Goal: Information Seeking & Learning: Learn about a topic

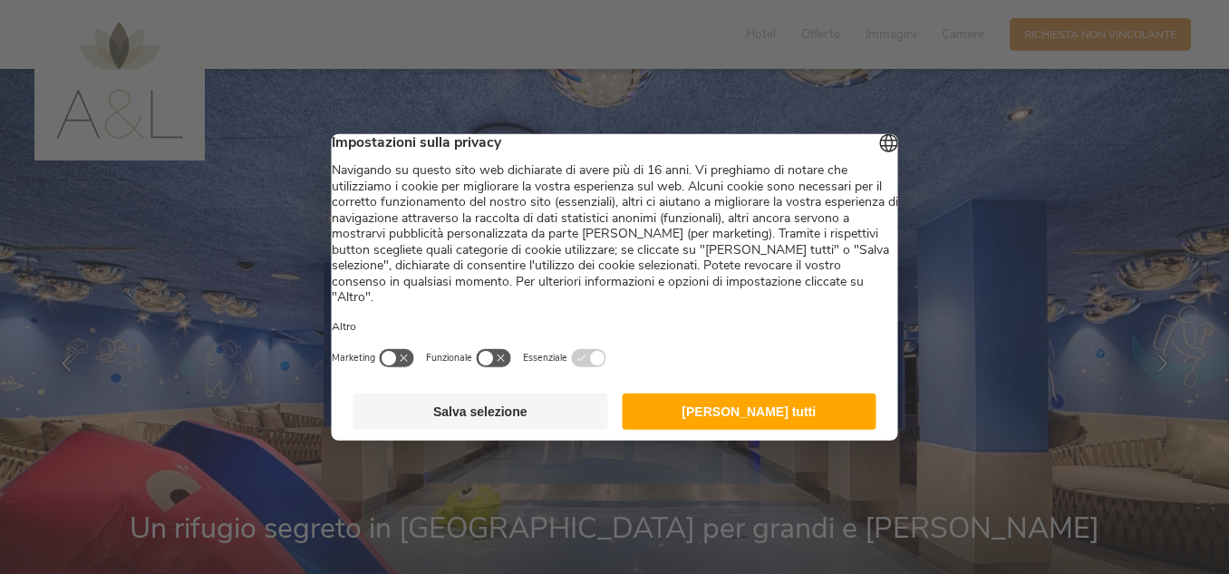
click at [852, 406] on footer "Salva selezione Accetta tutti" at bounding box center [615, 412] width 567 height 58
click at [849, 409] on button "[PERSON_NAME] tutti" at bounding box center [749, 412] width 255 height 36
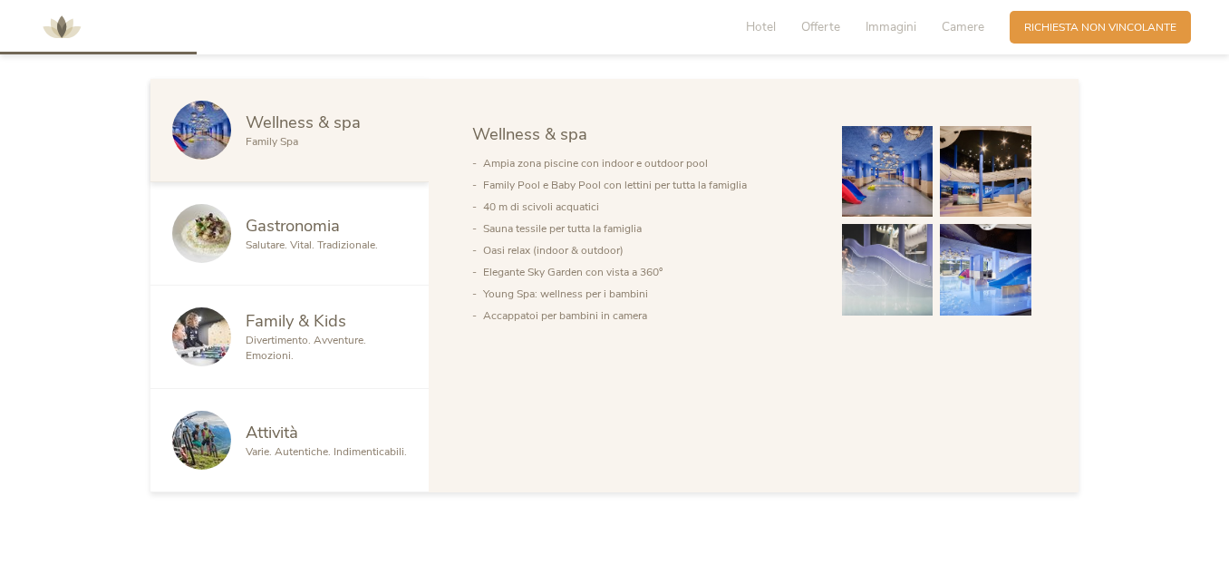
scroll to position [722, 0]
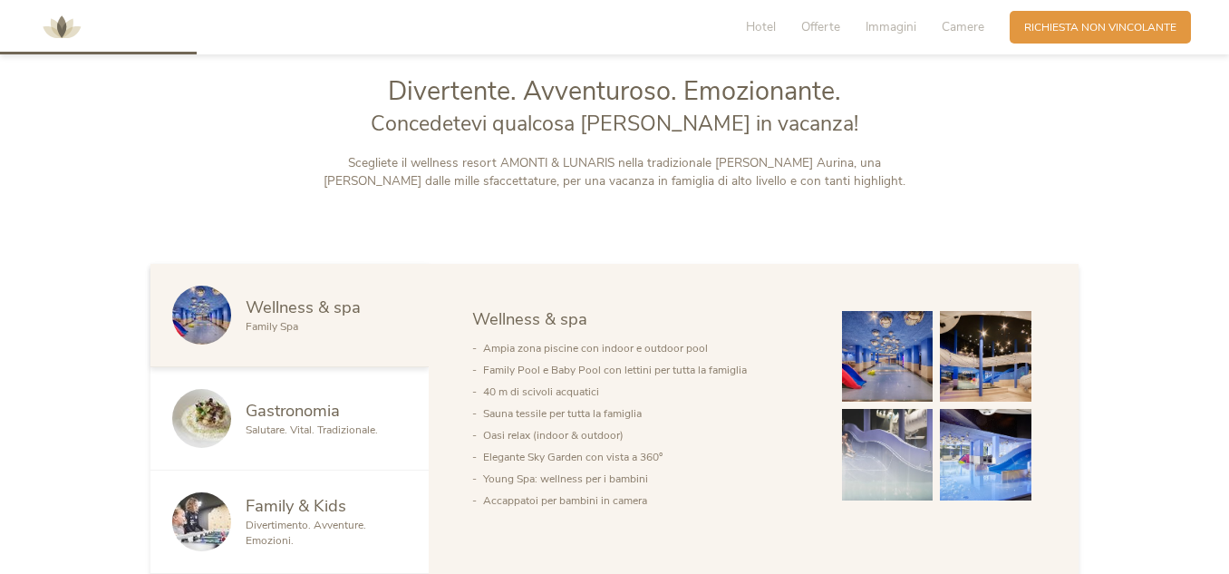
click at [967, 360] on img at bounding box center [986, 357] width 92 height 92
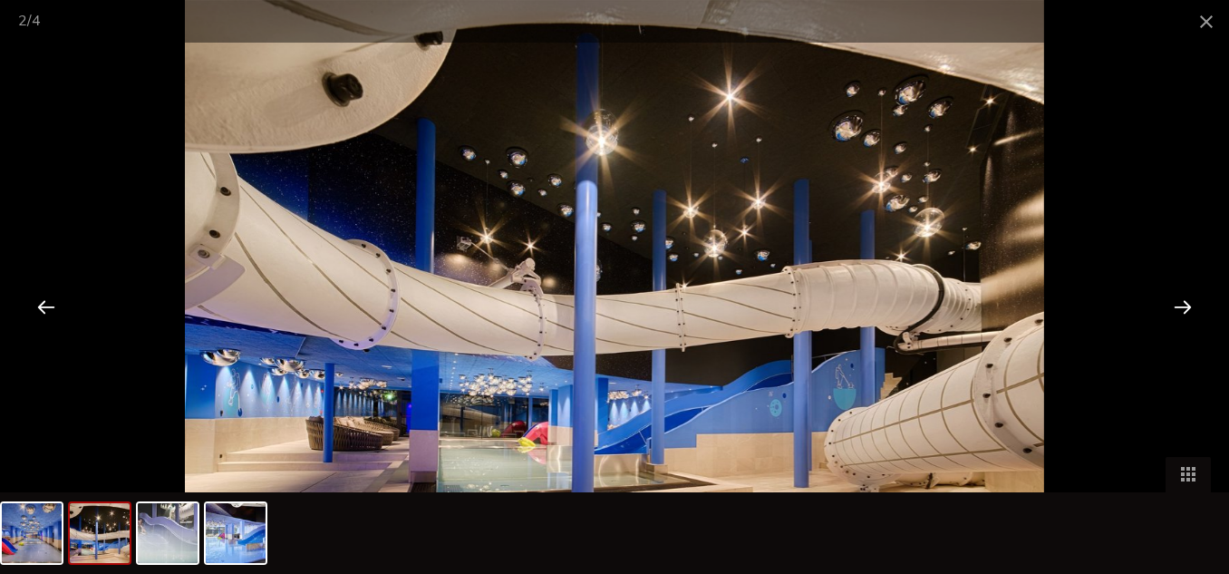
click at [1175, 307] on div at bounding box center [1183, 306] width 56 height 56
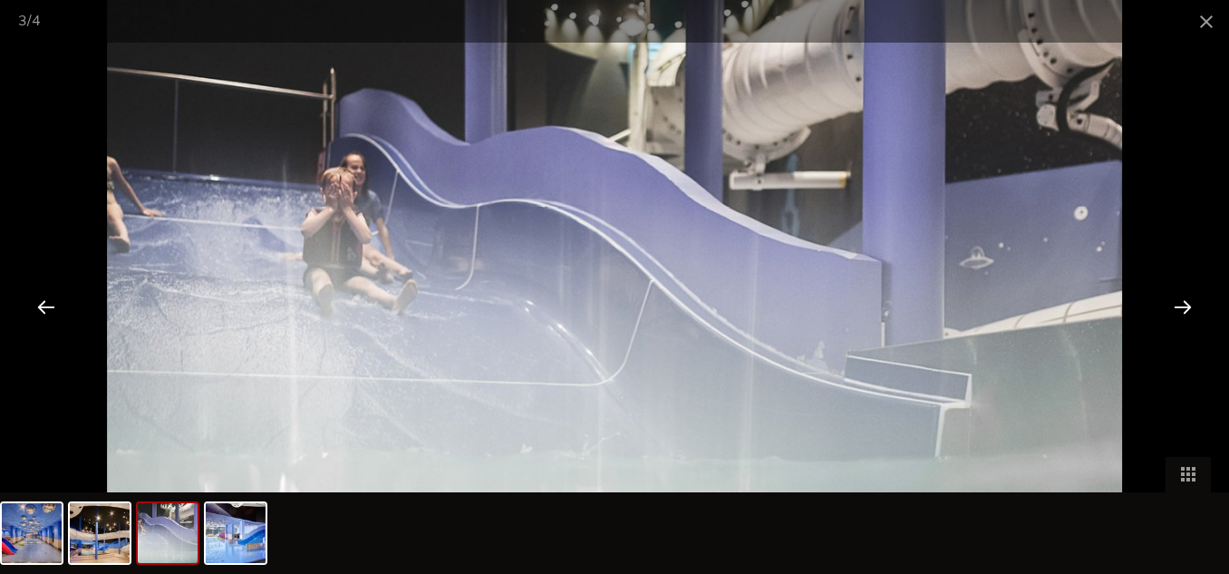
click at [1175, 307] on div at bounding box center [1183, 306] width 56 height 56
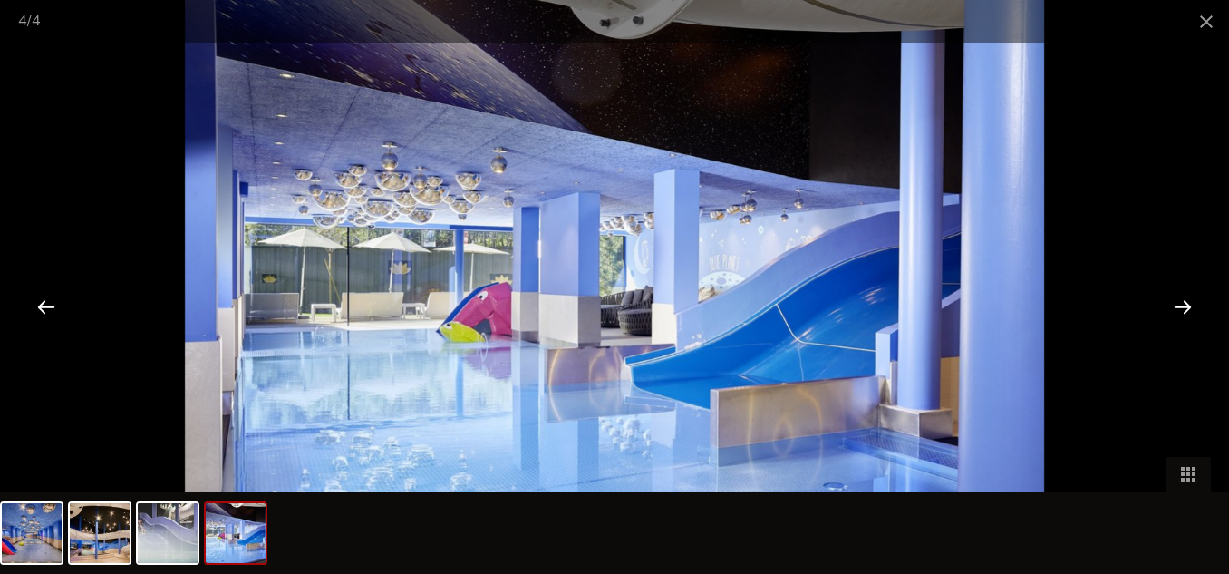
click at [1175, 307] on div at bounding box center [1183, 306] width 56 height 56
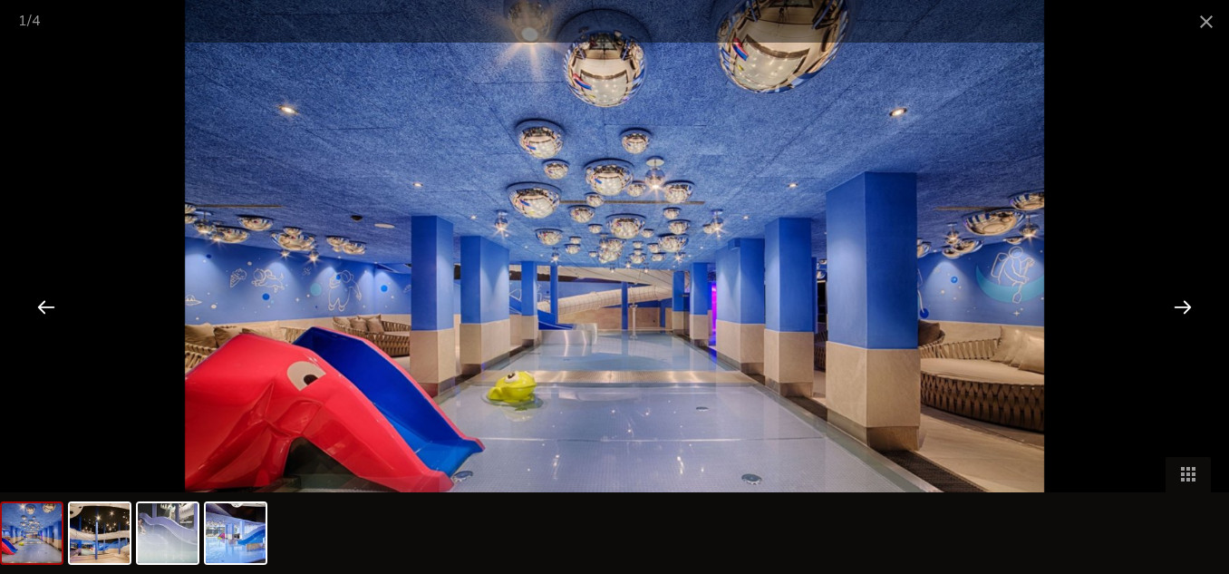
click at [1175, 307] on div at bounding box center [1183, 306] width 56 height 56
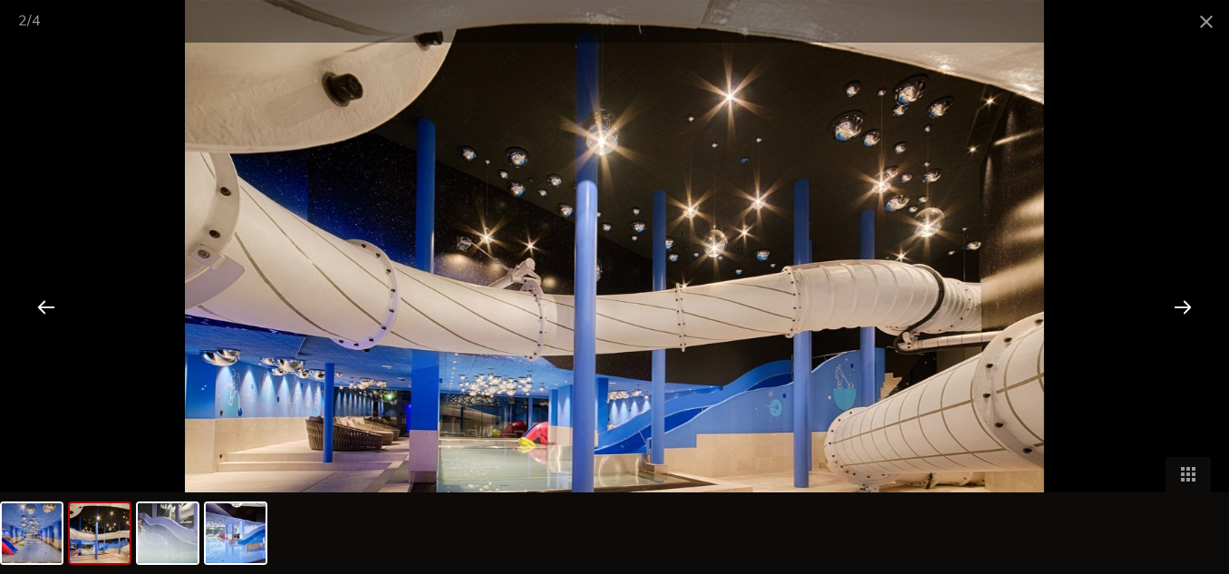
click at [1175, 307] on div at bounding box center [1183, 306] width 56 height 56
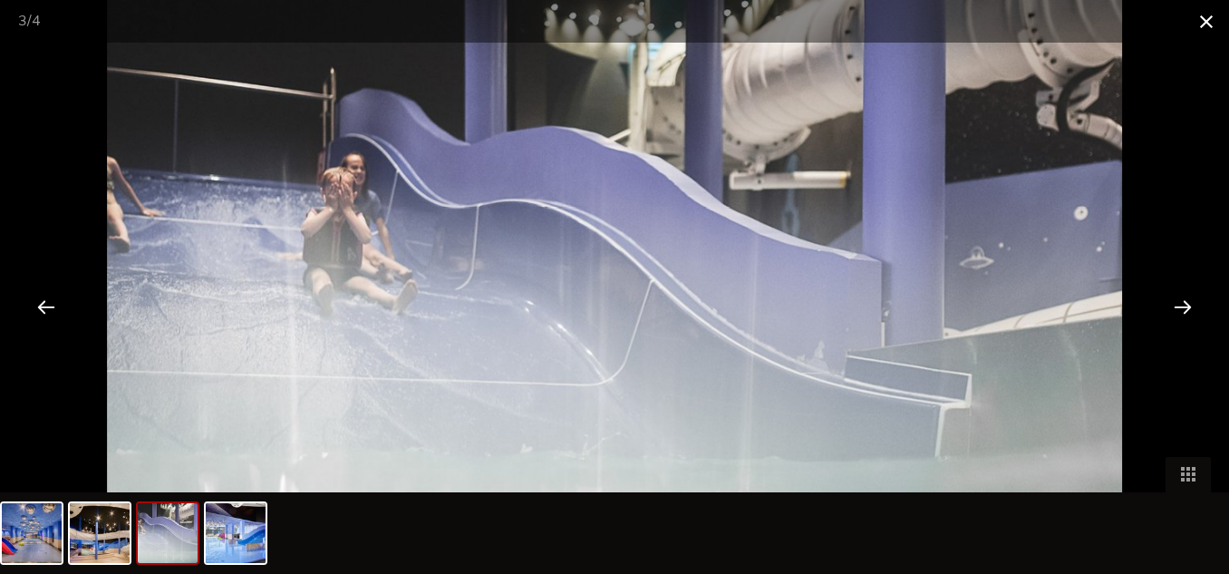
click at [1208, 13] on span at bounding box center [1206, 21] width 45 height 43
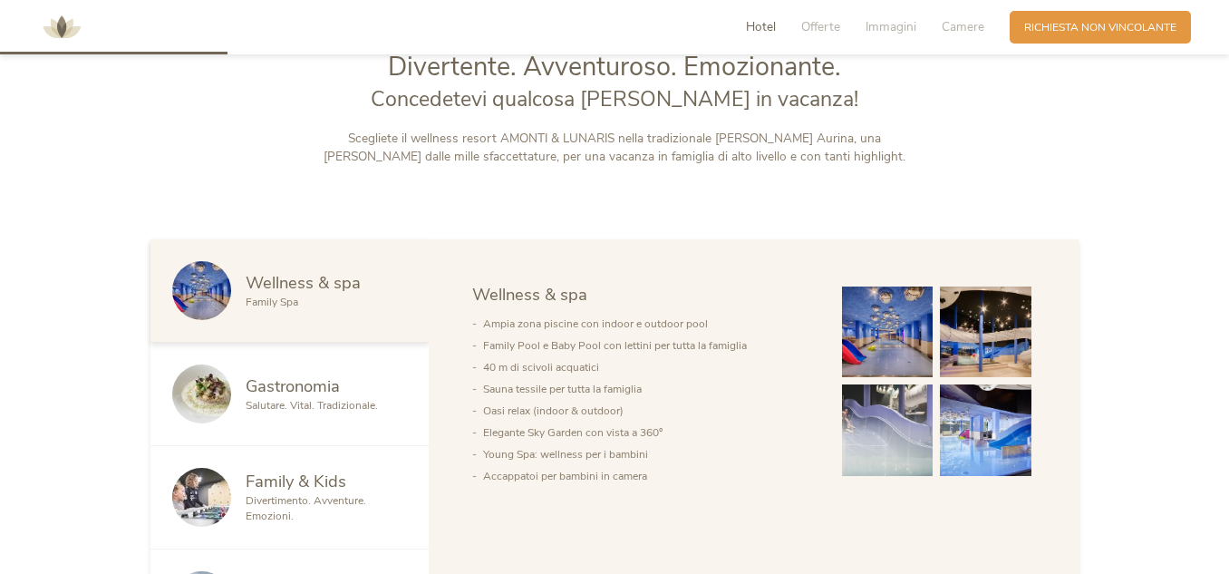
scroll to position [834, 0]
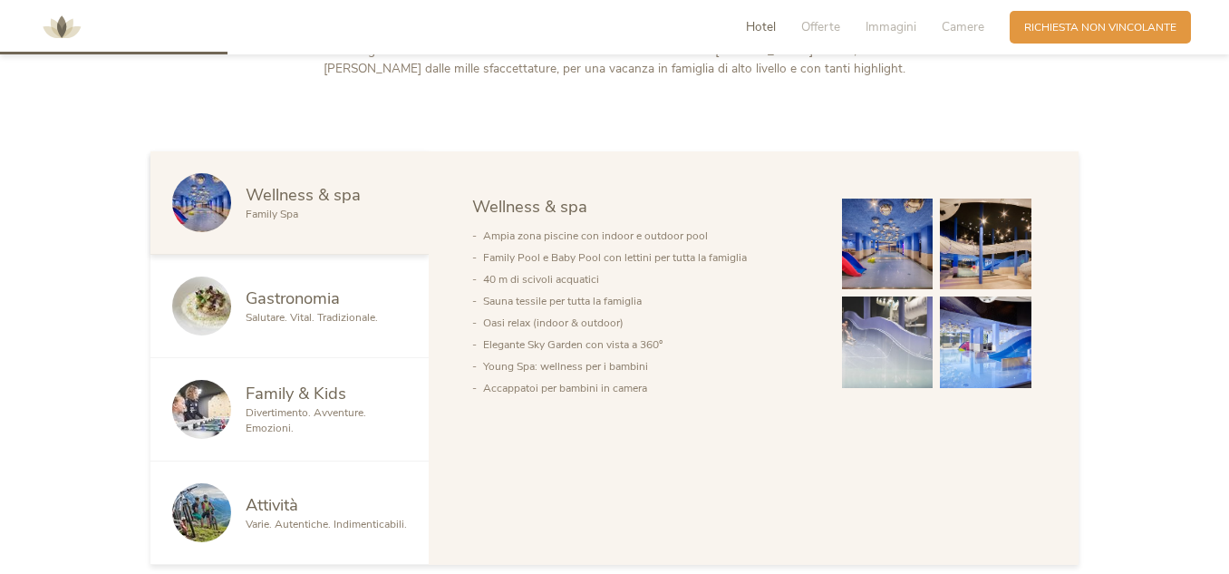
click at [979, 317] on img at bounding box center [986, 342] width 92 height 92
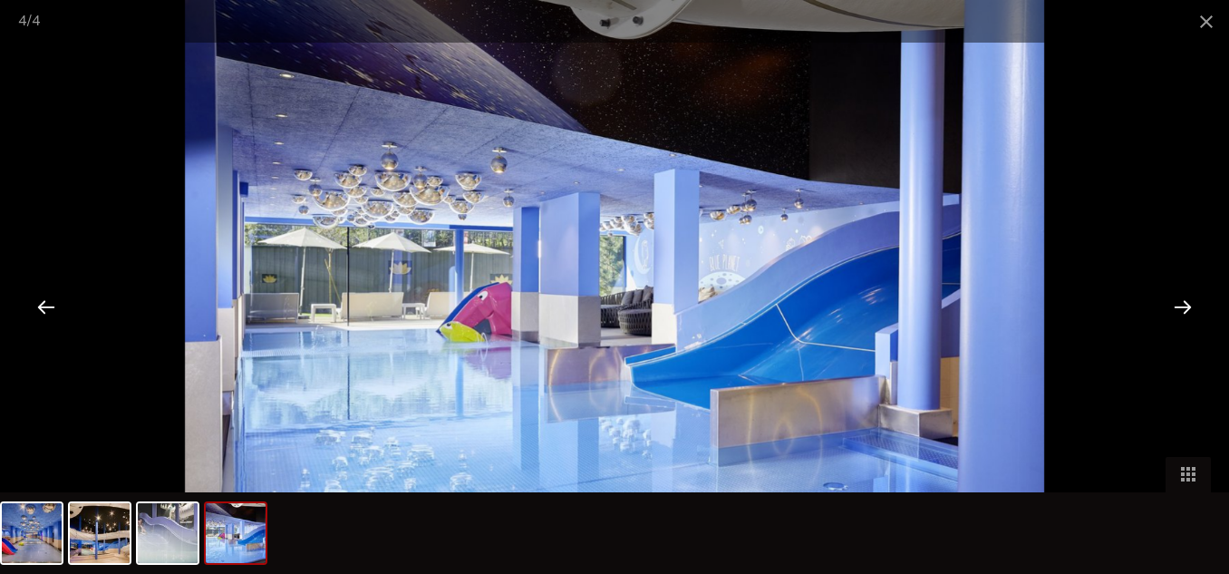
click at [1191, 302] on div at bounding box center [1183, 306] width 56 height 56
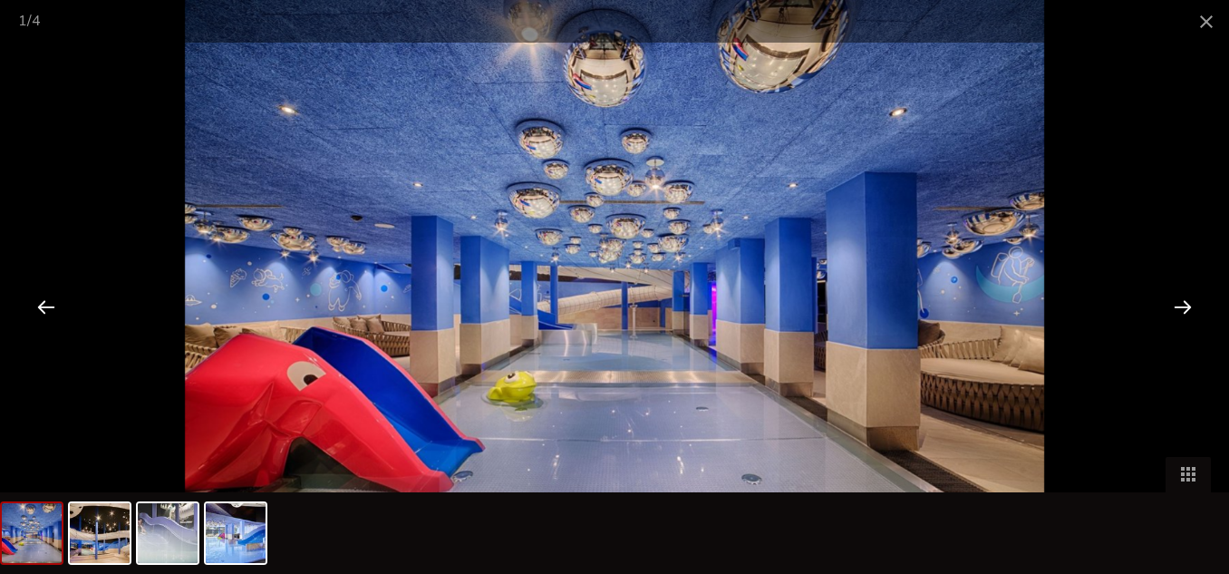
click at [1191, 302] on div at bounding box center [1183, 306] width 56 height 56
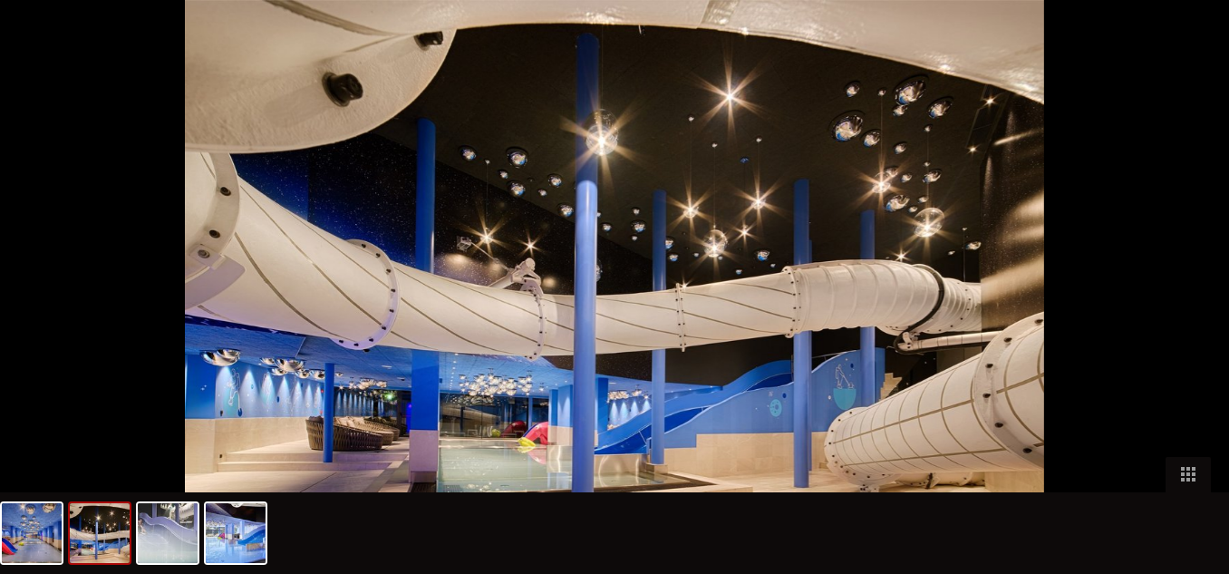
click at [1191, 302] on div at bounding box center [1192, 306] width 56 height 56
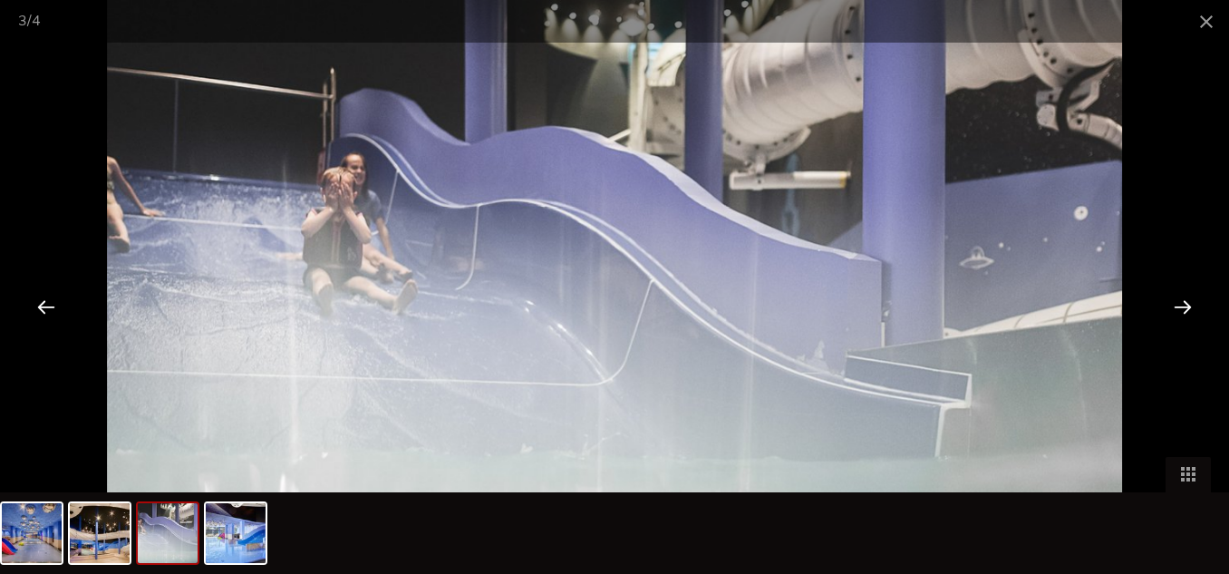
click at [1191, 302] on div at bounding box center [1183, 306] width 56 height 56
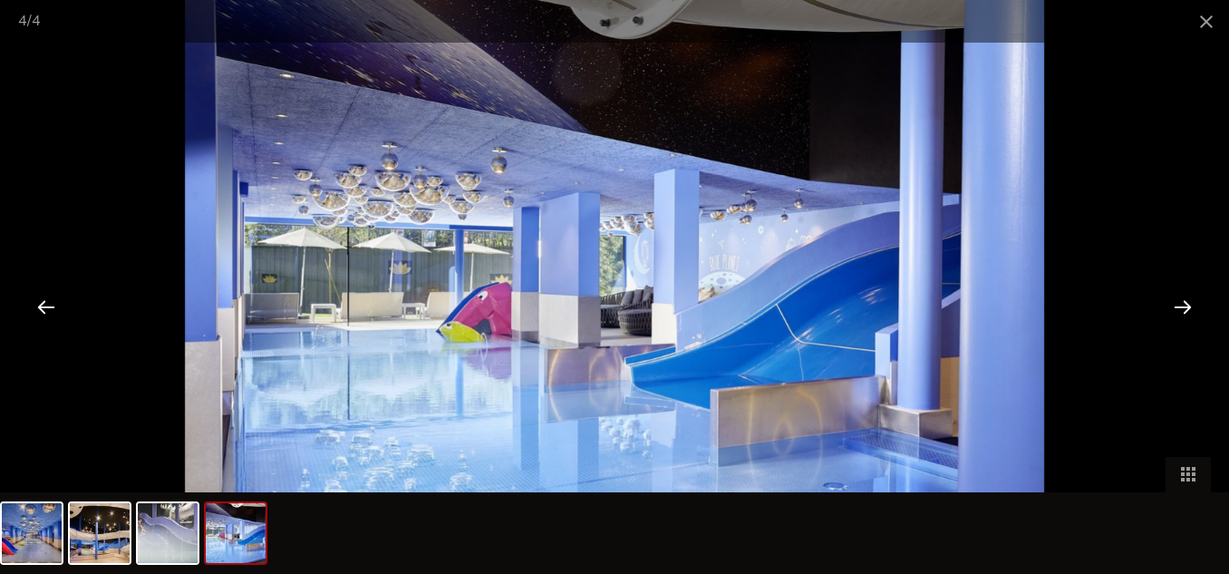
click at [1192, 301] on div at bounding box center [1183, 306] width 56 height 56
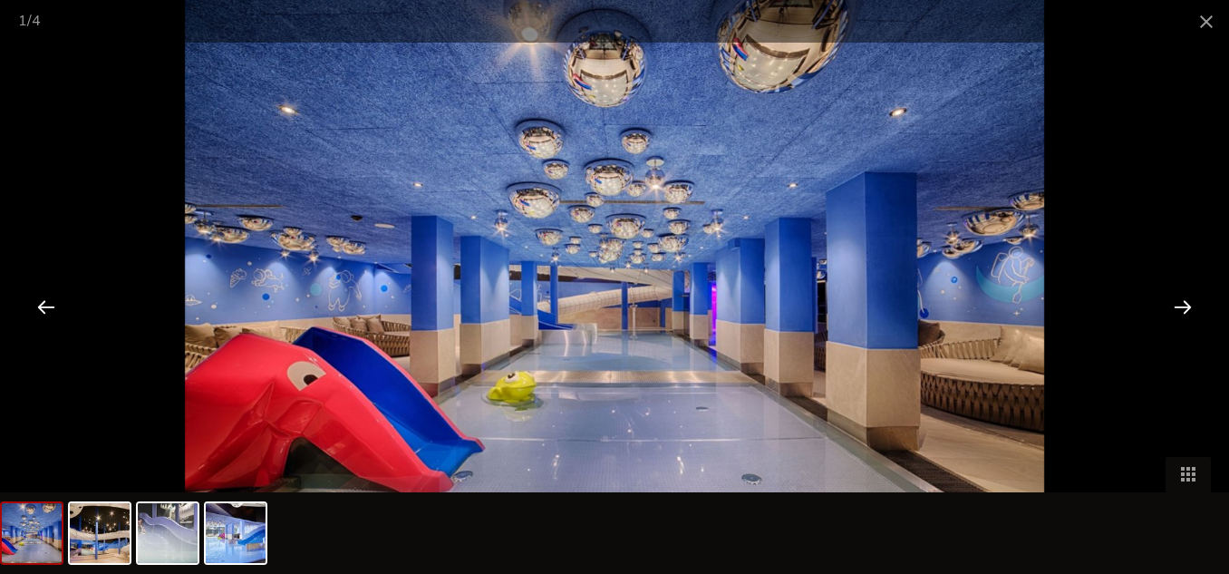
click at [1192, 302] on div at bounding box center [1183, 306] width 56 height 56
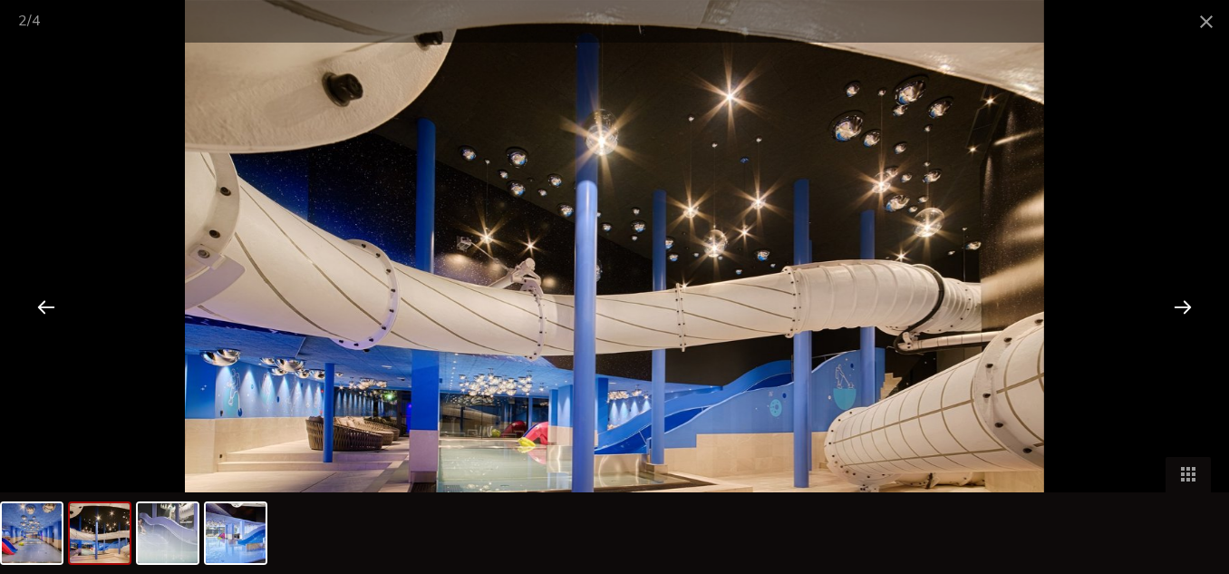
click at [1192, 302] on div at bounding box center [1183, 306] width 56 height 56
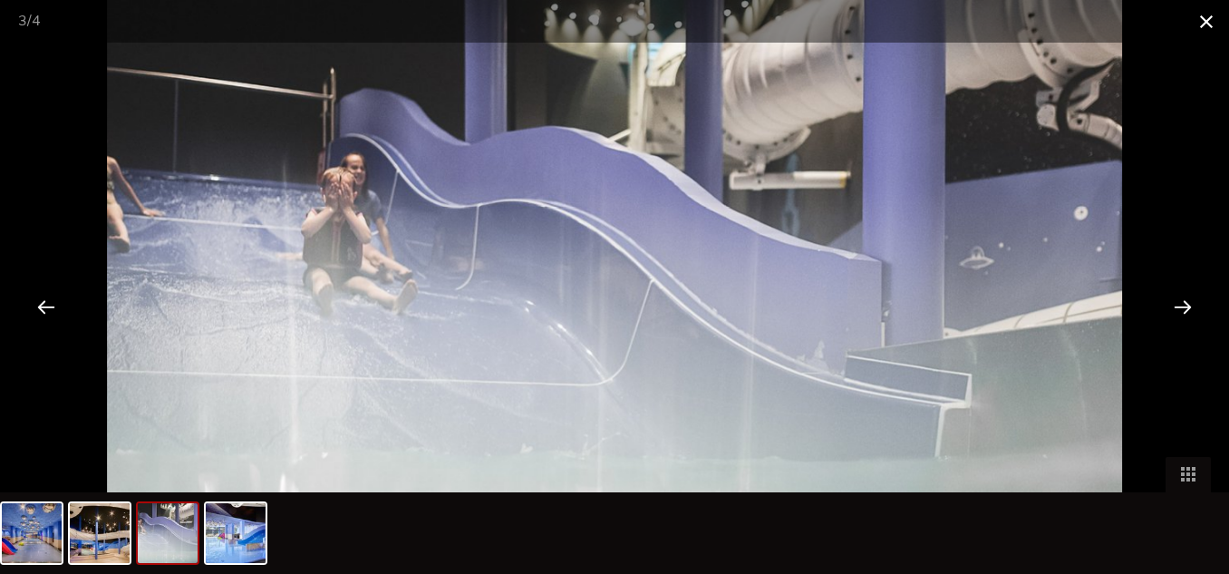
click at [1213, 30] on span at bounding box center [1206, 21] width 45 height 43
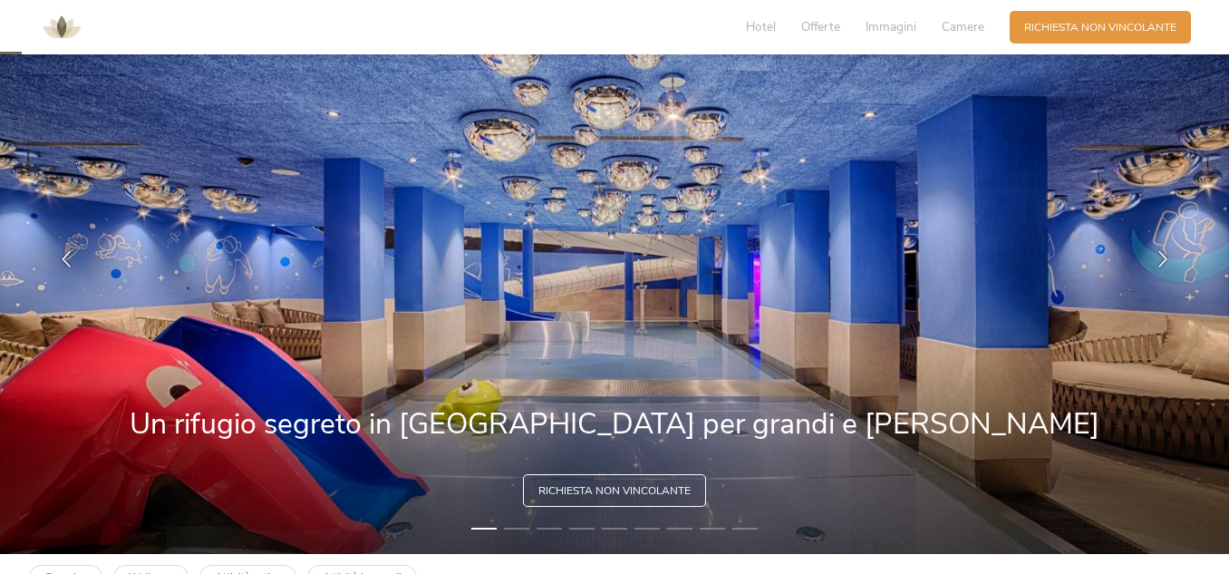
scroll to position [0, 0]
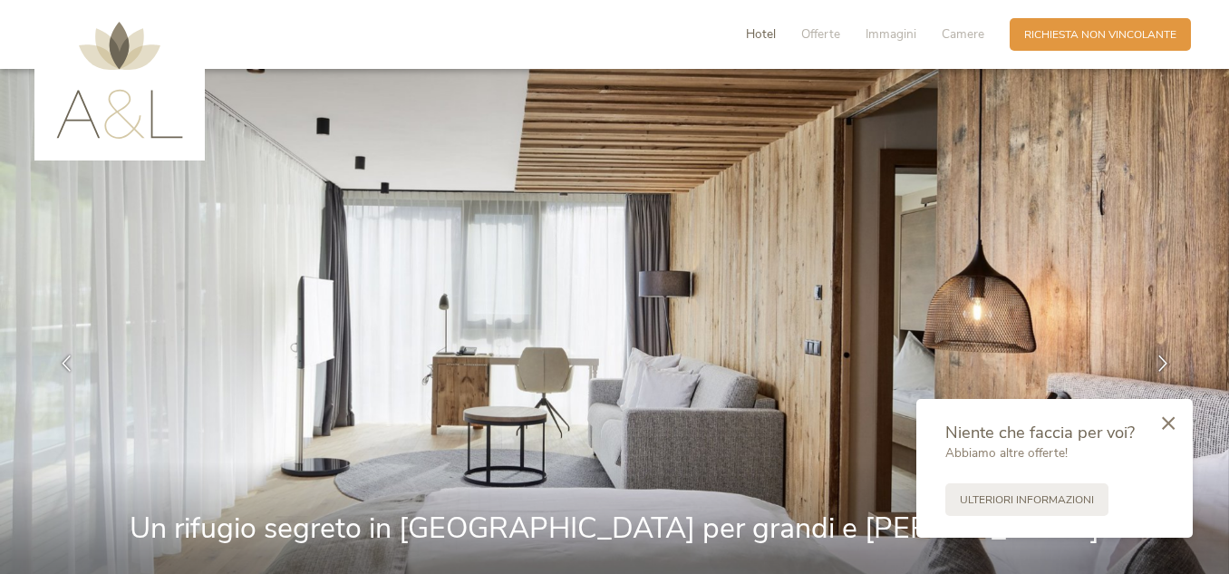
click at [746, 36] on span "Hotel" at bounding box center [761, 33] width 30 height 17
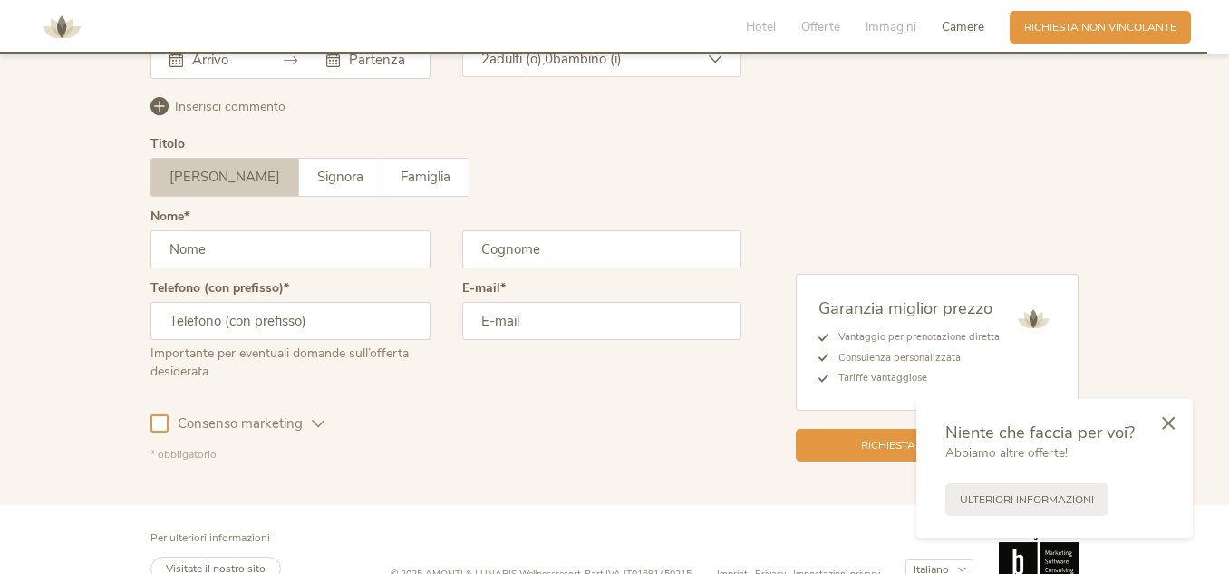
scroll to position [4508, 0]
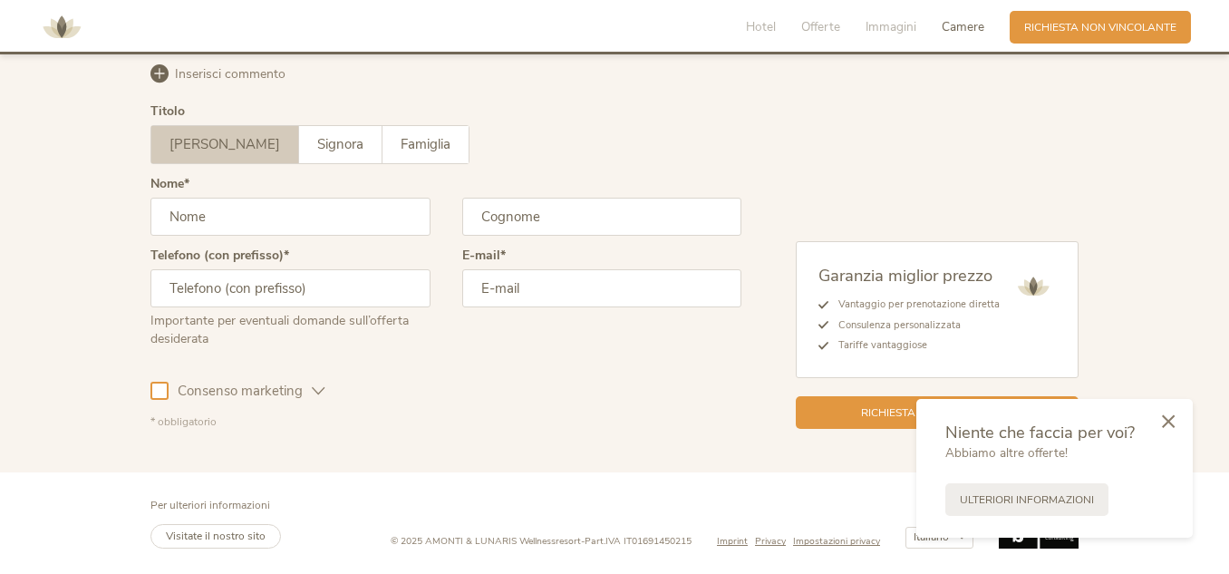
click at [1171, 435] on div at bounding box center [1168, 422] width 49 height 51
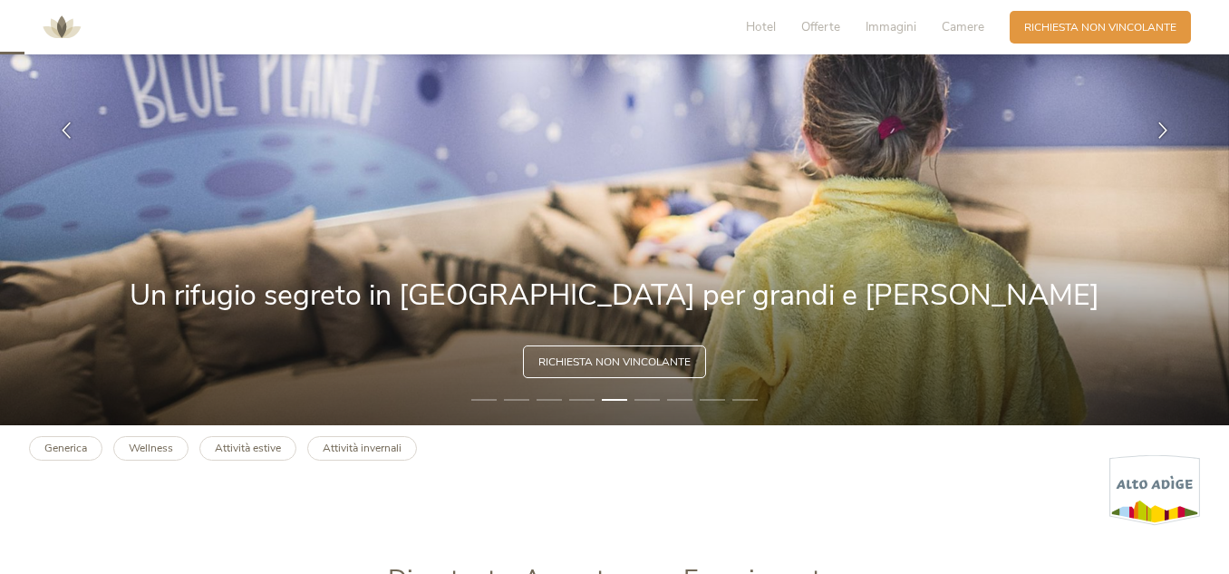
scroll to position [0, 0]
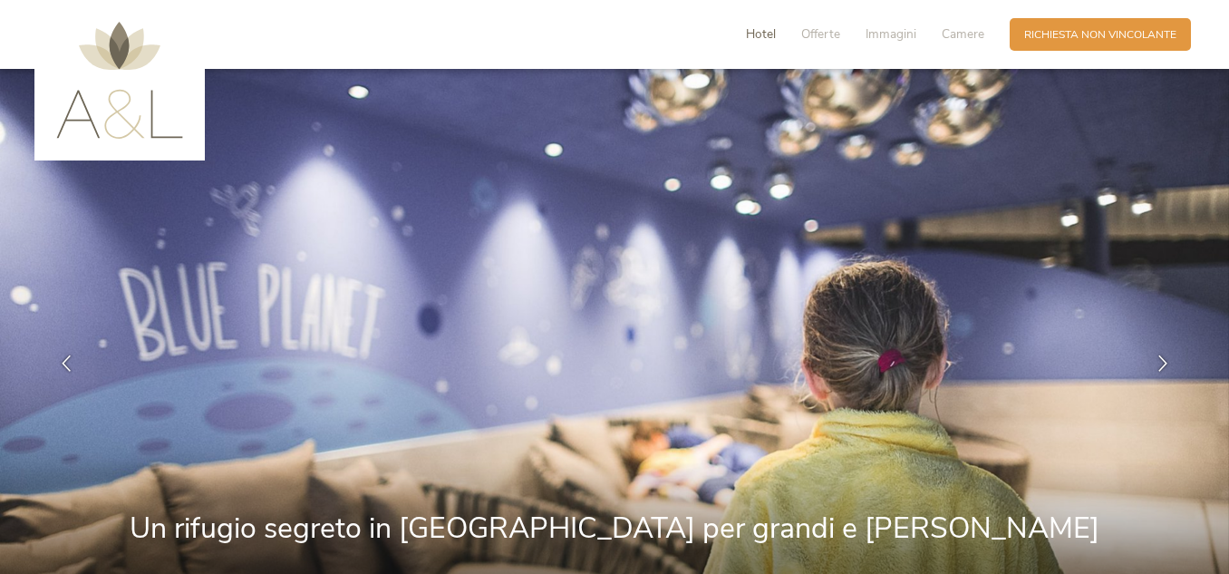
click at [766, 42] on span "Hotel" at bounding box center [761, 33] width 30 height 17
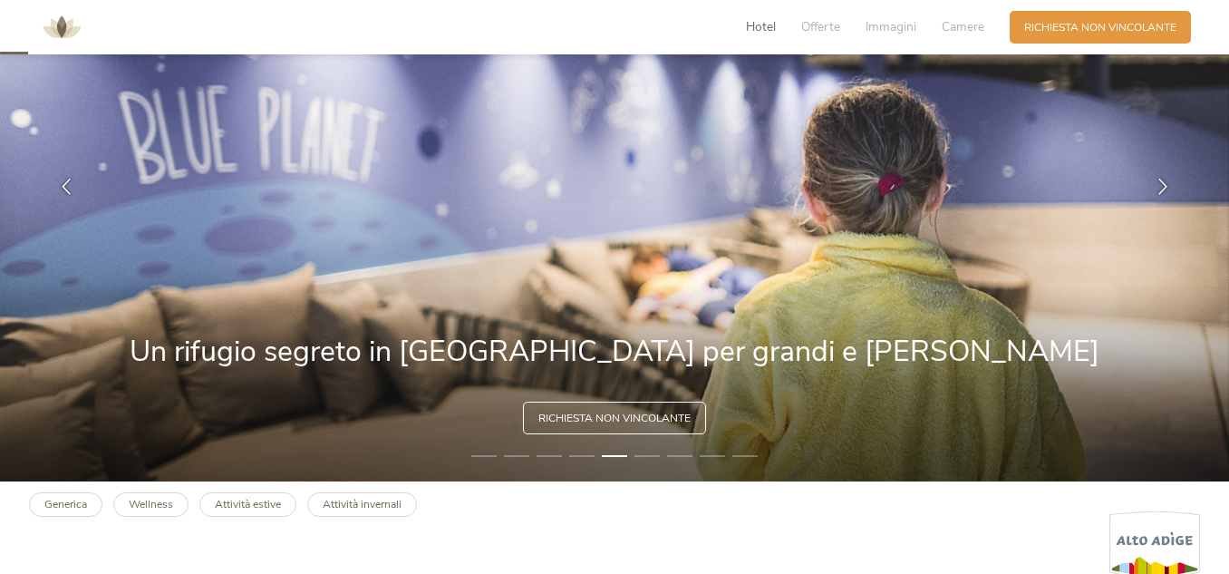
click at [761, 29] on span "Hotel" at bounding box center [761, 26] width 30 height 17
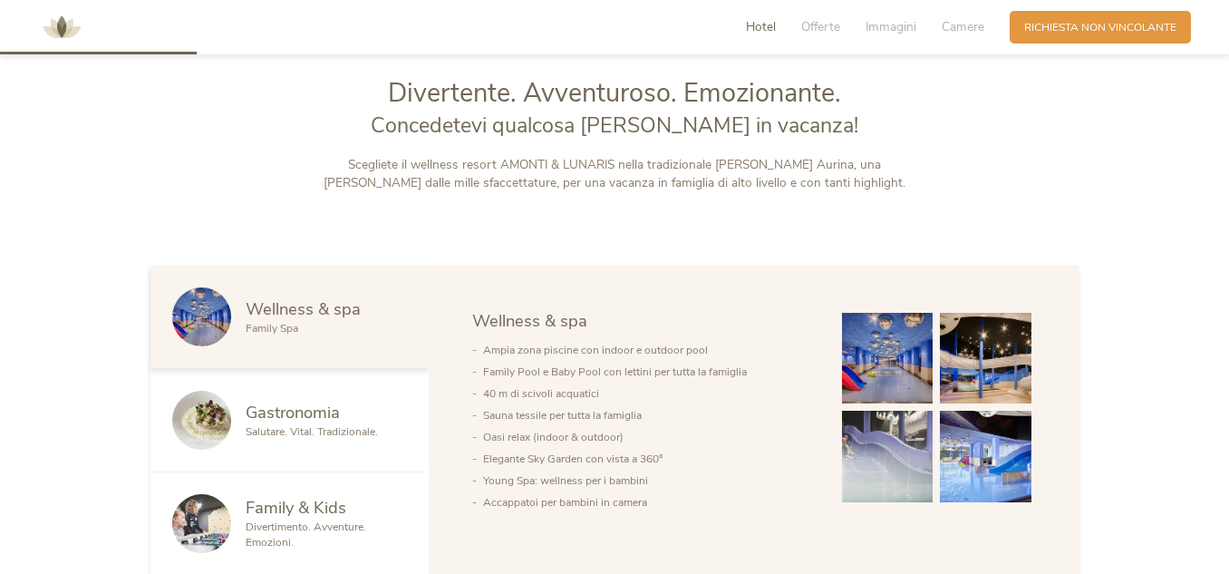
scroll to position [723, 0]
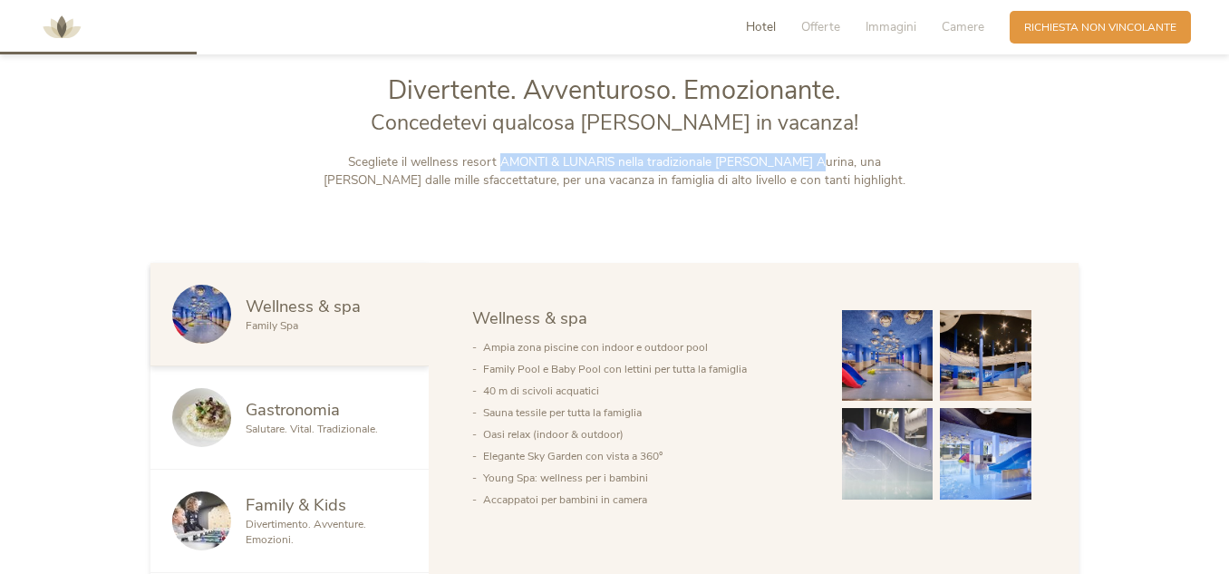
drag, startPoint x: 492, startPoint y: 157, endPoint x: 791, endPoint y: 152, distance: 298.3
click at [791, 153] on p "Scegliete il wellness resort AMONTI & LUNARIS nella tradizionale [PERSON_NAME] …" at bounding box center [615, 171] width 606 height 37
drag, startPoint x: 400, startPoint y: 164, endPoint x: 620, endPoint y: 164, distance: 220.3
click at [620, 164] on p "Scegliete il wellness resort AMONTI & LUNARIS nella tradizionale [PERSON_NAME] …" at bounding box center [615, 171] width 606 height 37
copy p "wellness resort AMONTI & LUNARIS n"
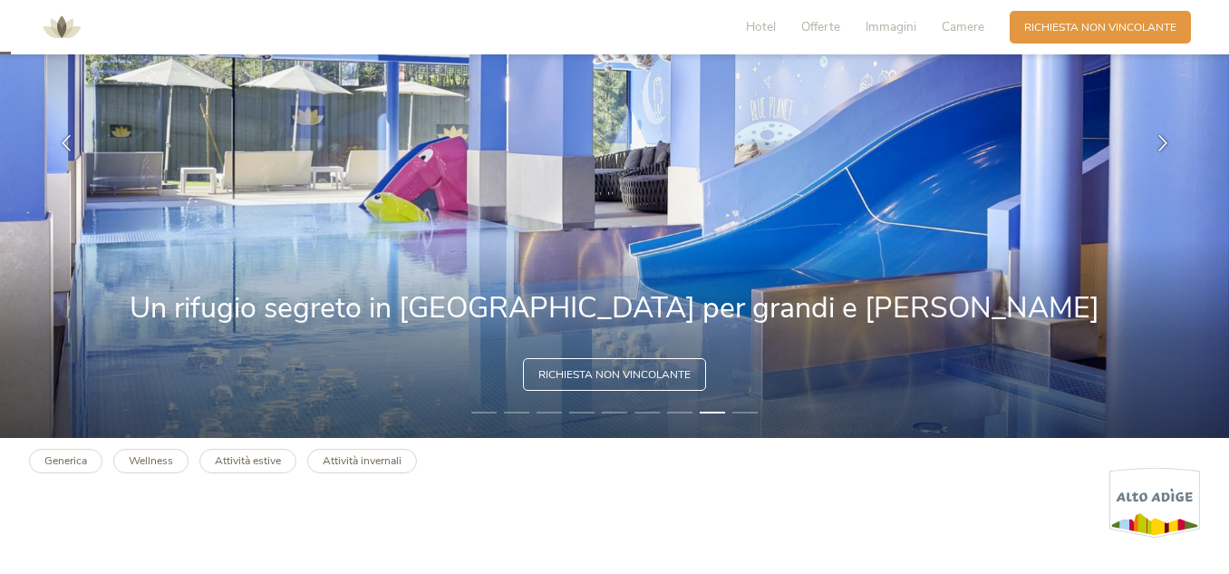
scroll to position [0, 0]
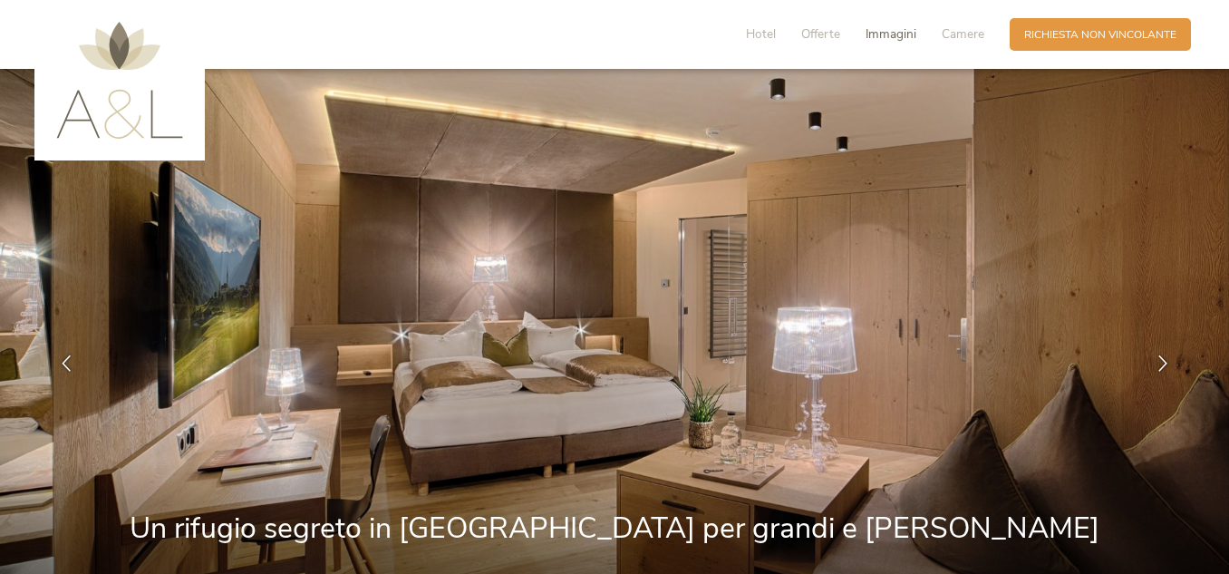
click at [908, 33] on span "Immagini" at bounding box center [891, 33] width 51 height 17
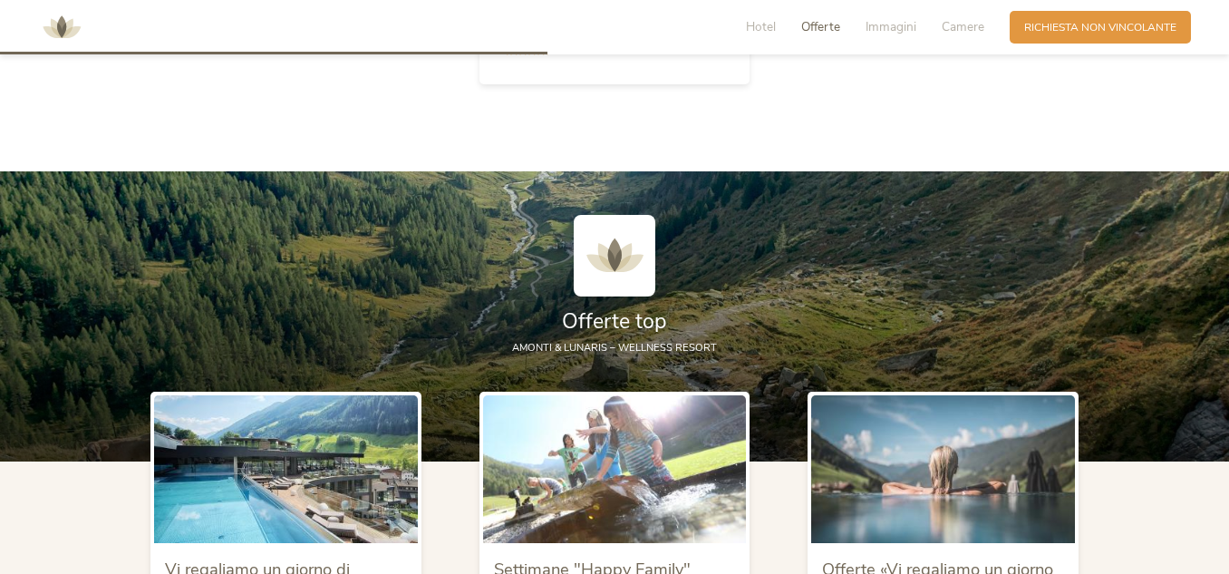
scroll to position [2009, 0]
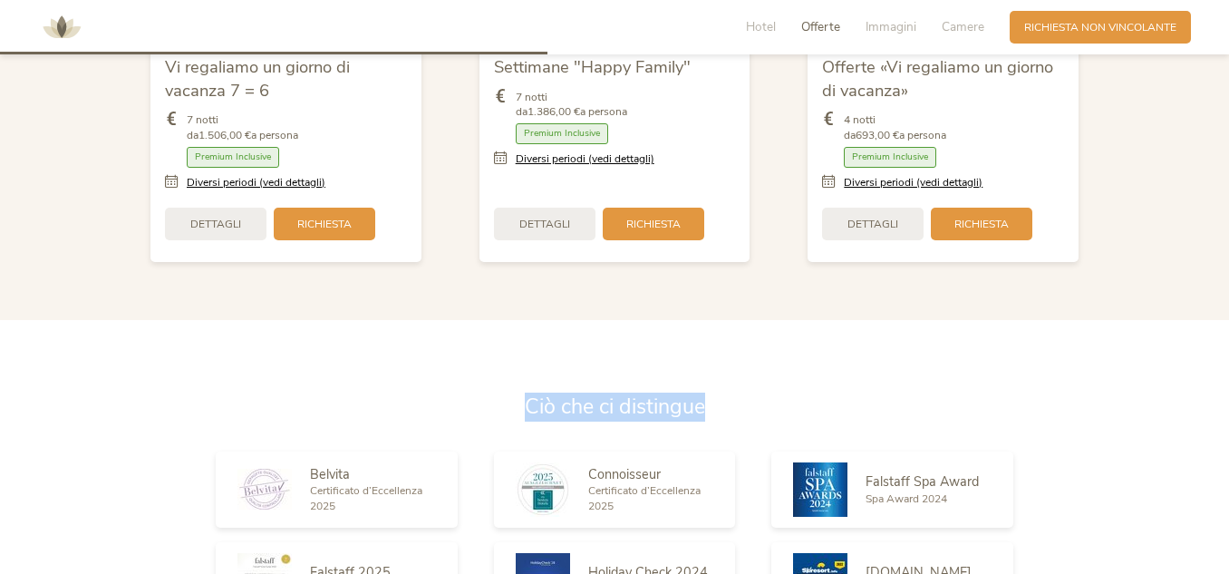
drag, startPoint x: 1222, startPoint y: 261, endPoint x: 1224, endPoint y: 314, distance: 52.6
click at [1223, 326] on div "Hotel Offerte Immagini Camere Richiesta Richiesta non vincolante Amonti Lunaris…" at bounding box center [614, 532] width 1229 height 5082
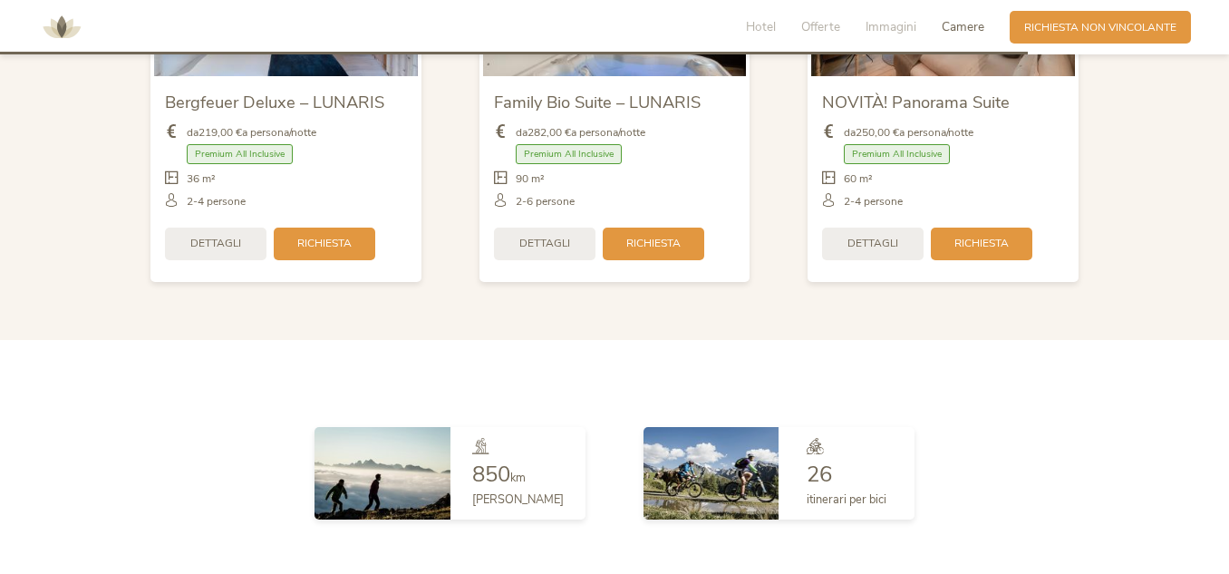
scroll to position [3521, 0]
